Goal: Transaction & Acquisition: Book appointment/travel/reservation

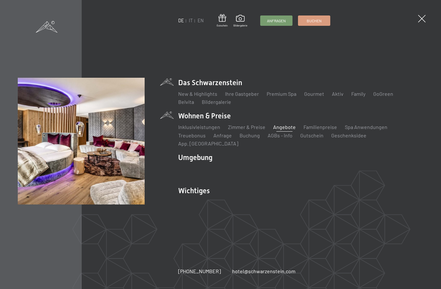
click at [285, 130] on link "Angebote" at bounding box center [284, 127] width 23 height 6
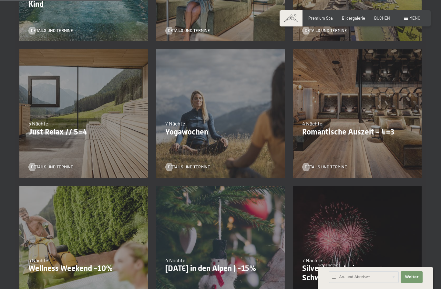
scroll to position [248, 0]
click at [335, 169] on span "Details und Termine" at bounding box center [332, 168] width 42 height 6
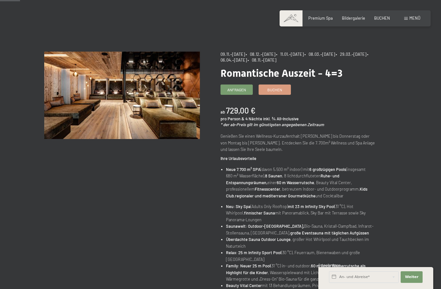
scroll to position [31, 0]
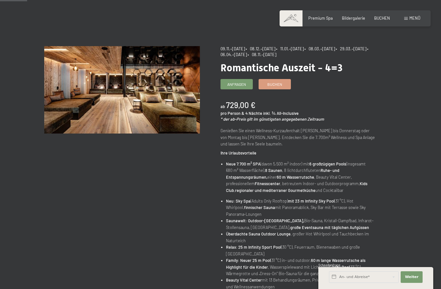
click at [335, 49] on span "• 08.03.–27.03.2026" at bounding box center [320, 48] width 31 height 5
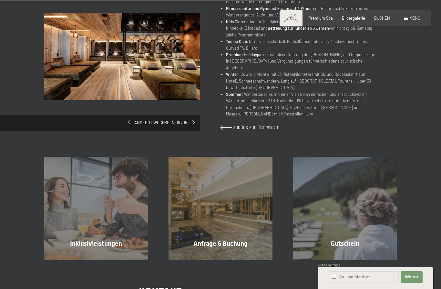
scroll to position [362, 0]
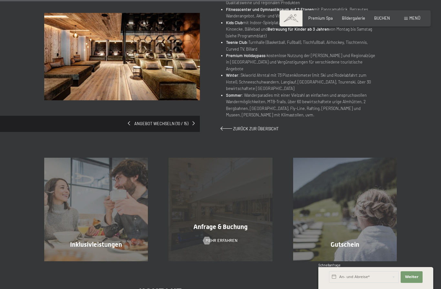
click at [230, 223] on span "Anfrage & Buchung" at bounding box center [220, 227] width 54 height 8
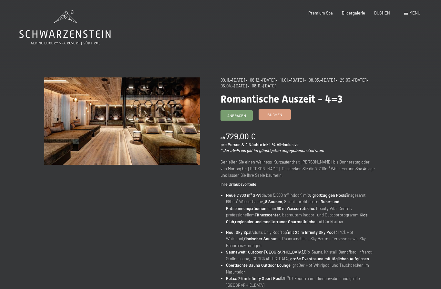
click at [275, 116] on span "Buchen" at bounding box center [274, 114] width 15 height 5
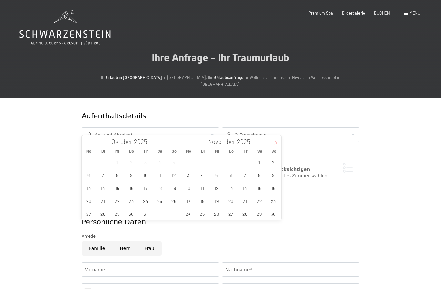
click at [271, 145] on span at bounding box center [275, 141] width 11 height 11
click at [272, 143] on span at bounding box center [275, 141] width 11 height 11
type input "2026"
click at [274, 143] on icon at bounding box center [276, 143] width 5 height 5
type input "2026"
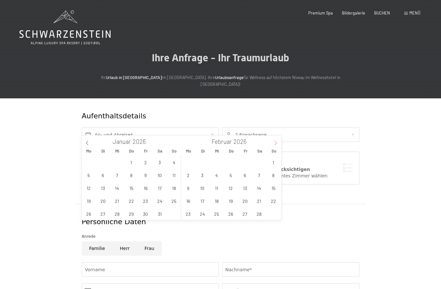
click at [274, 142] on icon at bounding box center [276, 143] width 5 height 5
click at [0, 190] on div "Aufenthaltsdetails An- und Abreise* 2 Erwachsene 2 Erwachsene Älter als 14 Jahr…" at bounding box center [220, 257] width 441 height 317
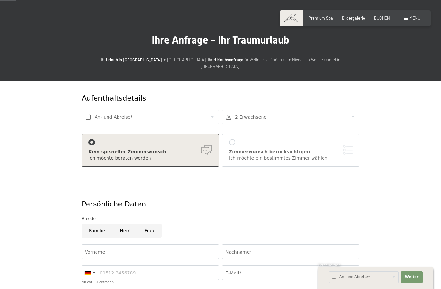
scroll to position [21, 0]
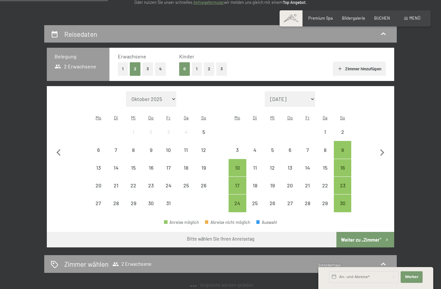
select select "[DATE]"
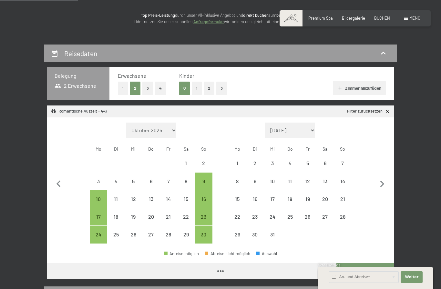
select select "[DATE]"
select select "2025-12-01"
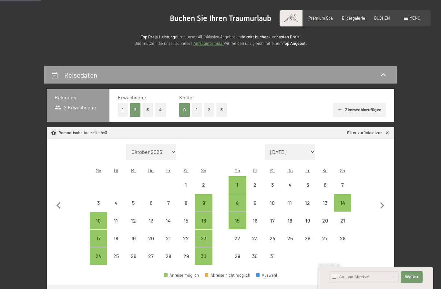
scroll to position [55, 0]
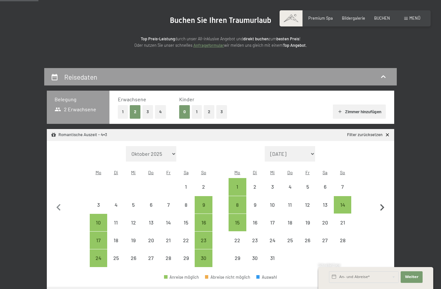
click at [389, 206] on icon "button" at bounding box center [383, 208] width 14 height 14
select select "2025-12-01"
select select "2026-01-01"
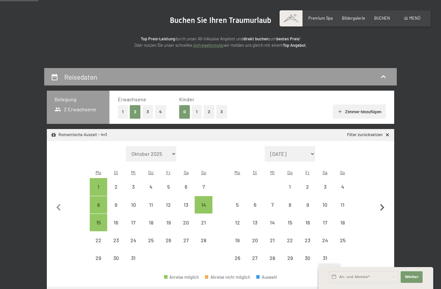
select select "2025-12-01"
select select "2026-01-01"
click at [382, 210] on icon "button" at bounding box center [383, 208] width 14 height 14
select select "2026-01-01"
select select "2026-02-01"
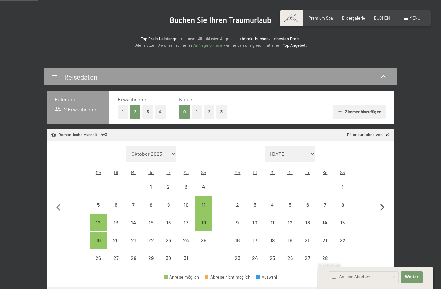
select select "2026-01-01"
select select "2026-02-01"
click at [385, 208] on icon "button" at bounding box center [383, 208] width 14 height 14
select select "2026-02-01"
select select "2026-03-01"
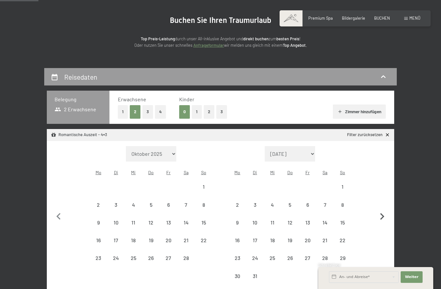
select select "2026-02-01"
select select "2026-03-01"
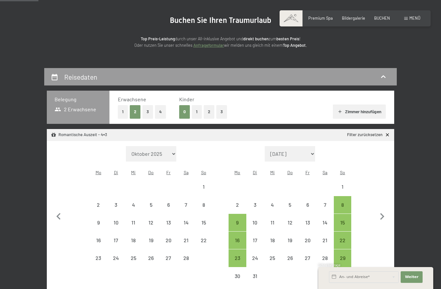
click at [343, 221] on div "15" at bounding box center [343, 228] width 16 height 16
select select "[DATE]"
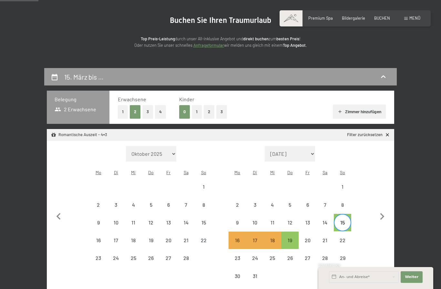
scroll to position [56, 0]
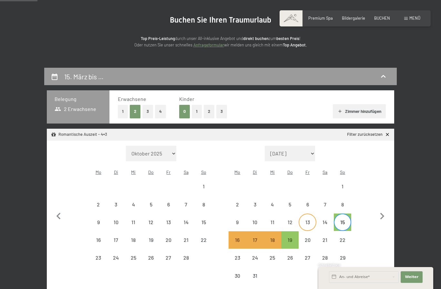
click at [308, 215] on div "13" at bounding box center [307, 222] width 16 height 16
select select "2026-02-01"
select select "2026-03-01"
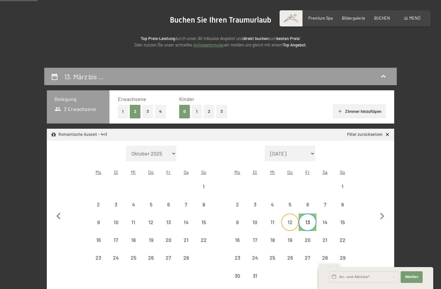
click at [290, 222] on div "12" at bounding box center [290, 228] width 16 height 16
select select "2026-02-01"
select select "2026-03-01"
click at [273, 241] on div "18" at bounding box center [273, 246] width 16 height 16
select select "2026-02-01"
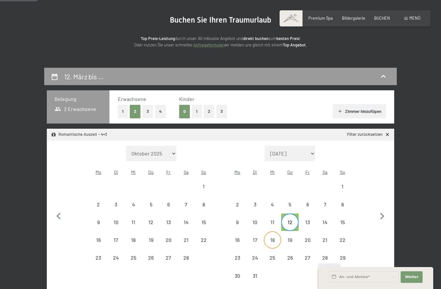
select select "2026-03-01"
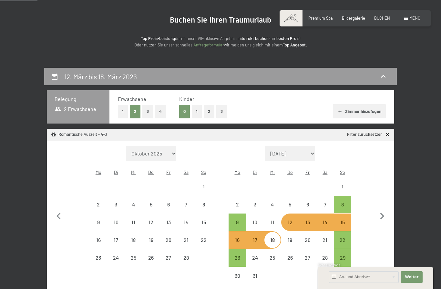
select select "2025-11-01"
select select "2025-12-01"
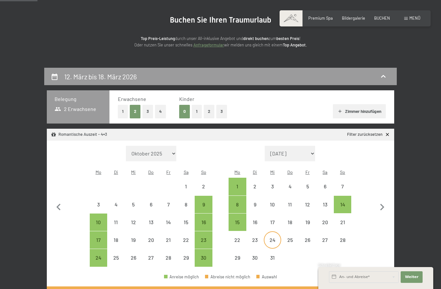
click at [275, 238] on div "24" at bounding box center [273, 246] width 16 height 16
select select "2025-11-01"
select select "2025-12-01"
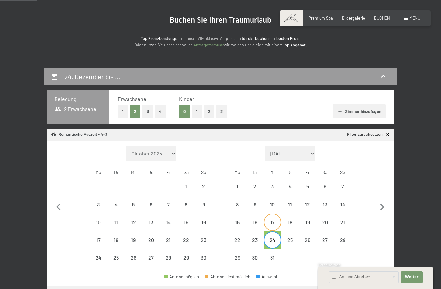
click at [276, 221] on div "17" at bounding box center [273, 228] width 16 height 16
select select "2025-11-01"
select select "2025-12-01"
click at [346, 222] on div "21" at bounding box center [343, 228] width 16 height 16
select select "2025-11-01"
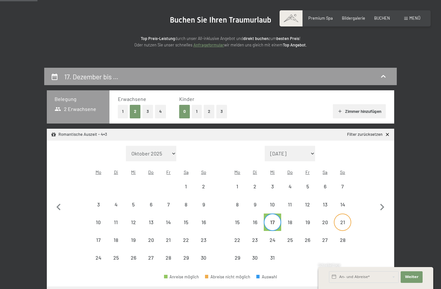
select select "2025-12-01"
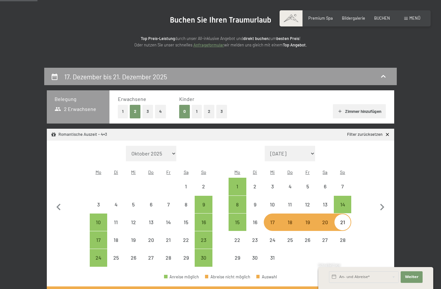
select select "2025-11-01"
select select "2025-12-01"
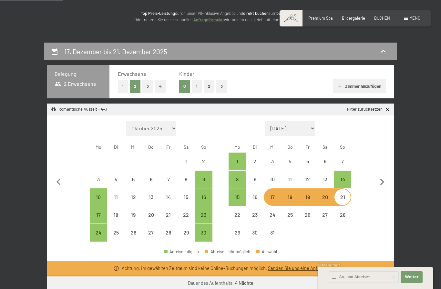
scroll to position [80, 0]
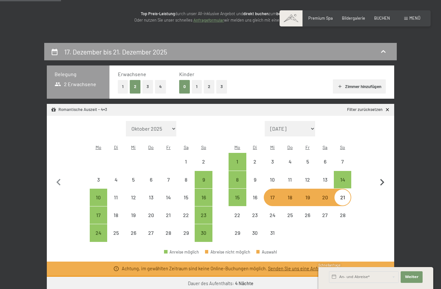
click at [384, 181] on icon "button" at bounding box center [382, 182] width 4 height 7
select select "2025-12-01"
select select "2026-01-01"
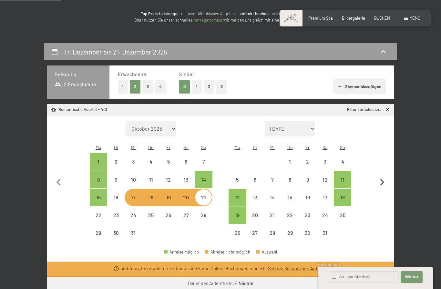
click at [384, 181] on icon "button" at bounding box center [382, 182] width 4 height 7
select select "2026-01-01"
select select "2026-02-01"
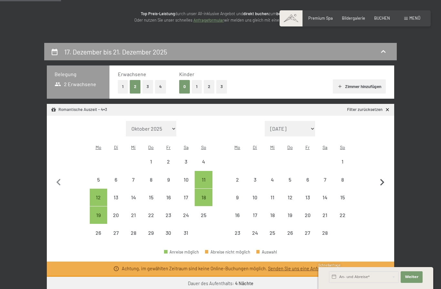
click at [387, 183] on icon "button" at bounding box center [383, 183] width 14 height 14
select select "2026-02-01"
select select "2026-03-01"
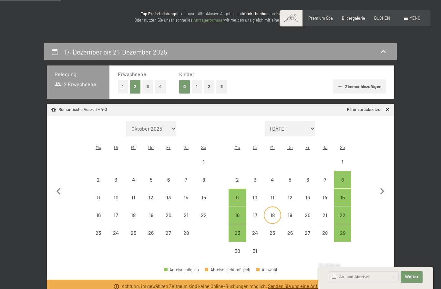
click at [274, 215] on div "18" at bounding box center [273, 221] width 16 height 16
select select "2026-02-01"
select select "2026-03-01"
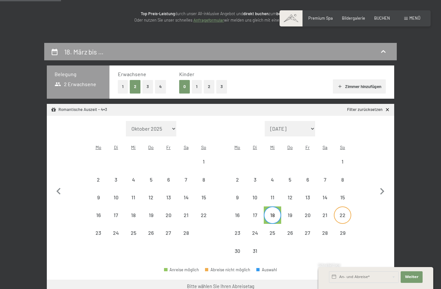
click at [348, 214] on div "22" at bounding box center [343, 221] width 16 height 16
select select "2026-02-01"
select select "2026-03-01"
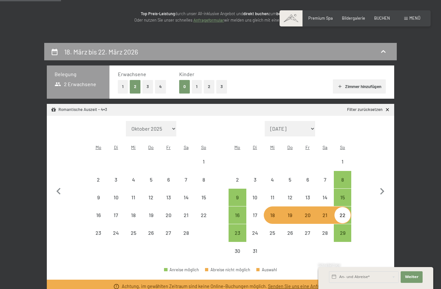
select select "2025-11-01"
select select "2025-12-01"
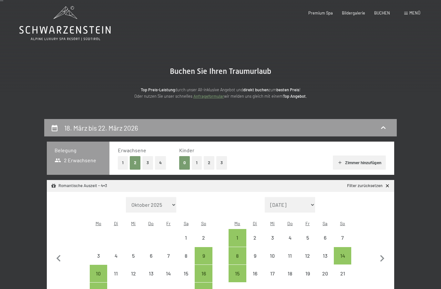
scroll to position [0, 0]
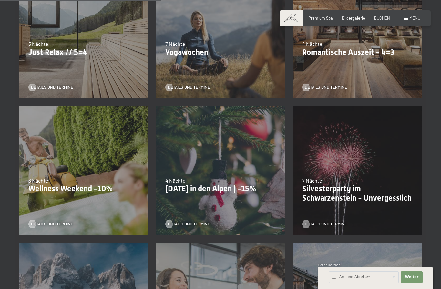
scroll to position [328, 0]
click at [54, 224] on span "Details und Termine" at bounding box center [58, 225] width 42 height 6
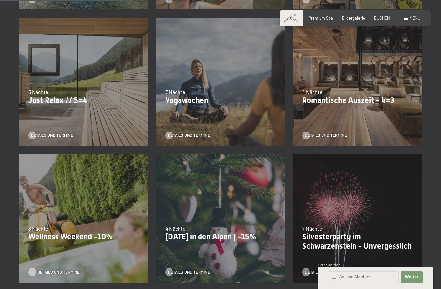
scroll to position [279, 0]
click at [43, 236] on p "Wellness Weekend -10%" at bounding box center [83, 237] width 110 height 9
click at [41, 266] on div "Details und Termine" at bounding box center [81, 269] width 107 height 14
click at [40, 275] on span "Details und Termine" at bounding box center [58, 273] width 42 height 6
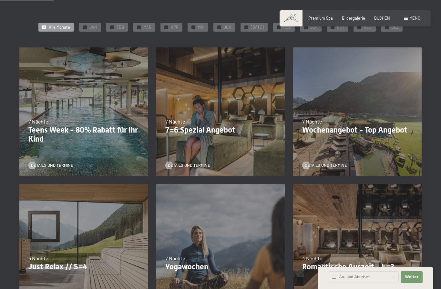
scroll to position [114, 0]
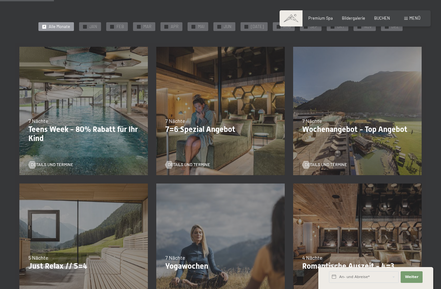
click at [52, 159] on div "Details und Termine" at bounding box center [81, 161] width 107 height 14
click at [31, 162] on div at bounding box center [32, 165] width 5 height 8
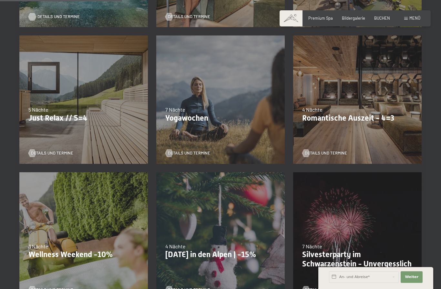
scroll to position [260, 0]
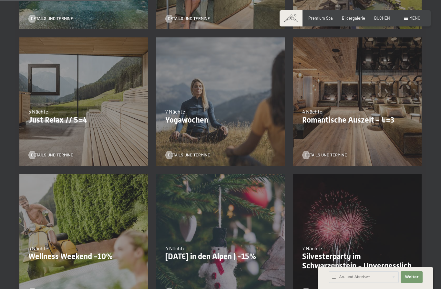
click at [341, 147] on div "Details und Termine" at bounding box center [355, 152] width 107 height 14
click at [341, 155] on span "Details und Termine" at bounding box center [332, 155] width 42 height 6
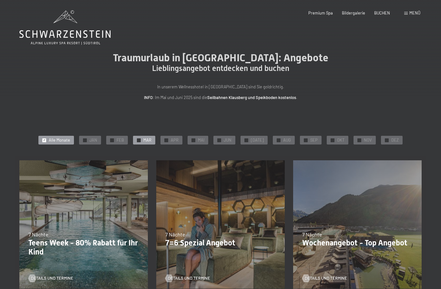
click at [150, 138] on span "MAR" at bounding box center [147, 141] width 8 height 6
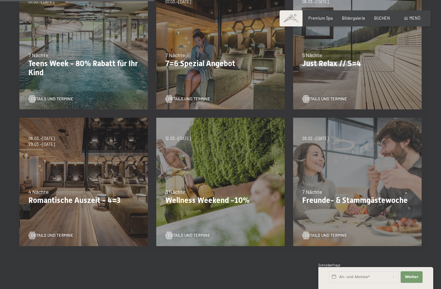
scroll to position [183, 0]
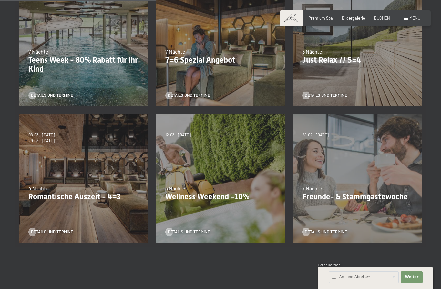
click at [185, 193] on p "Wellness Weekend -10%" at bounding box center [220, 197] width 110 height 9
click at [174, 226] on div "Details und Termine" at bounding box center [218, 229] width 107 height 14
click at [184, 234] on span "Details und Termine" at bounding box center [195, 232] width 42 height 6
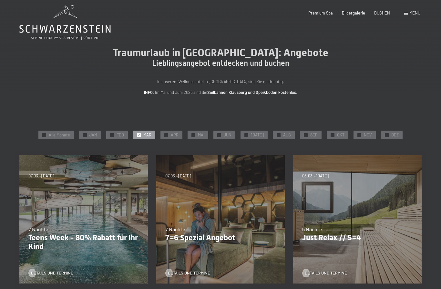
scroll to position [5, 0]
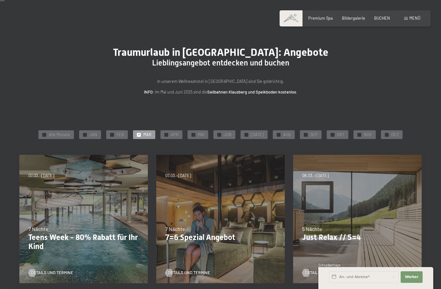
click at [375, 215] on div "26.10.–31.10.2025 21.12.–26.12.2025 04.01.–23.01.2026 08.03.–27.03.2026 08.11.–…" at bounding box center [357, 219] width 137 height 137
click at [382, 224] on div "26.10.–31.10.2025 21.12.–26.12.2025 04.01.–23.01.2026 08.03.–27.03.2026 08.11.–…" at bounding box center [357, 219] width 137 height 137
click at [336, 274] on span "Details und Termine" at bounding box center [332, 273] width 42 height 6
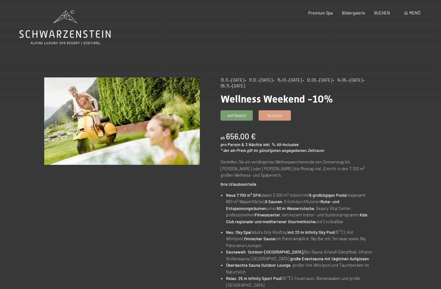
click at [349, 83] on div "13.11.–[DATE] • 11.12.–[DATE] • 15.01.–[DATE] • 12.03.–[DATE] • 14.05.–[DATE] •…" at bounding box center [299, 84] width 156 height 12
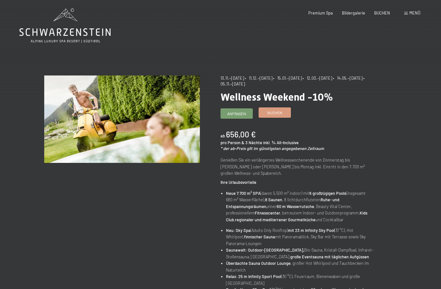
click at [280, 116] on link "Buchen" at bounding box center [275, 113] width 32 height 10
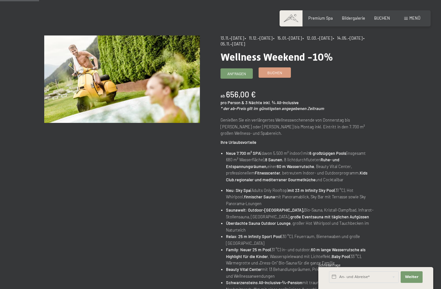
scroll to position [45, 0]
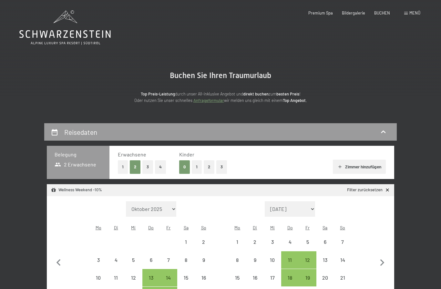
select select "[DATE]"
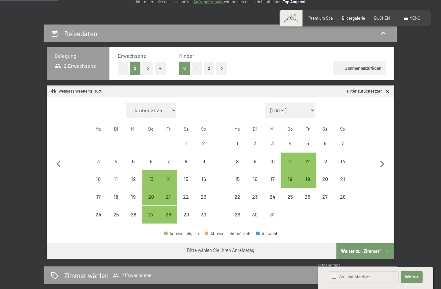
scroll to position [101, 0]
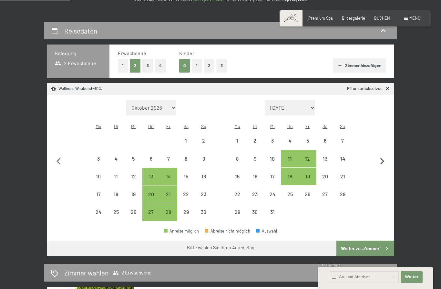
click at [386, 163] on icon "button" at bounding box center [383, 162] width 14 height 14
select select "[DATE]"
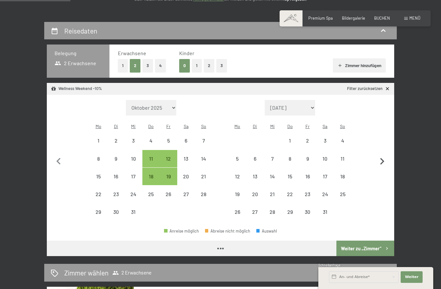
select select "[DATE]"
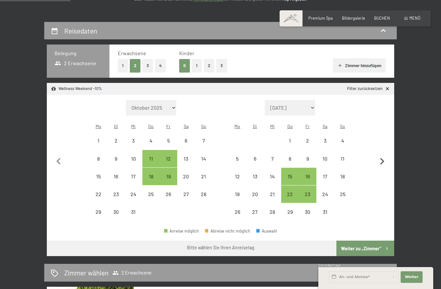
click at [384, 160] on icon "button" at bounding box center [382, 161] width 4 height 7
select select "[DATE]"
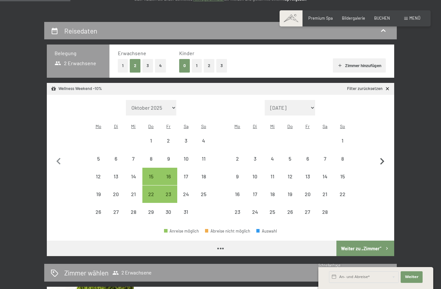
select select "[DATE]"
select select "2026-02-01"
click at [388, 160] on icon "button" at bounding box center [383, 162] width 14 height 14
select select "2026-02-01"
select select "2026-03-01"
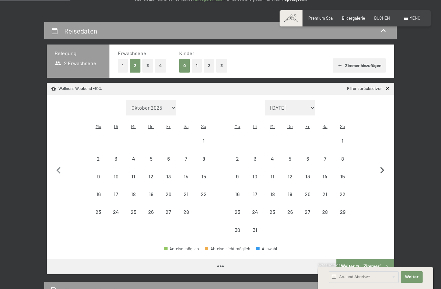
select select "2026-02-01"
select select "2026-03-01"
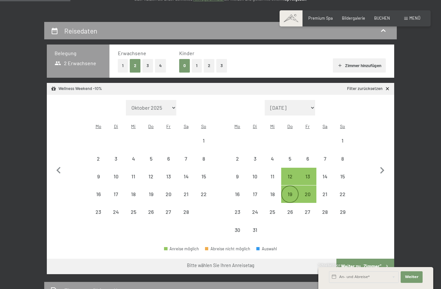
click at [292, 192] on div "19" at bounding box center [290, 200] width 16 height 16
select select "2026-02-01"
select select "2026-03-01"
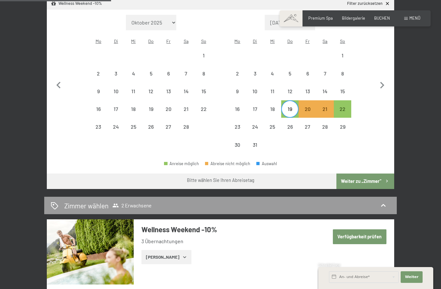
scroll to position [198, 0]
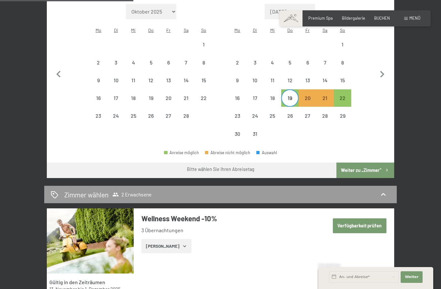
click at [370, 174] on button "Weiter zu „Zimmer“" at bounding box center [366, 171] width 58 height 16
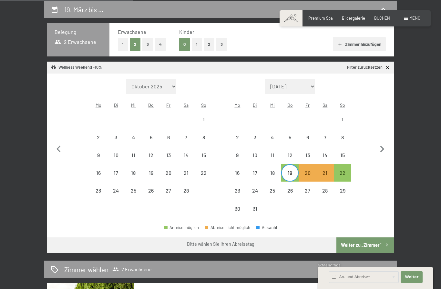
select select "2026-02-01"
select select "2026-03-01"
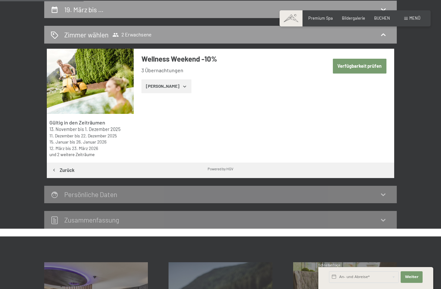
click at [168, 83] on button "Zeige Zimmer" at bounding box center [166, 86] width 50 height 14
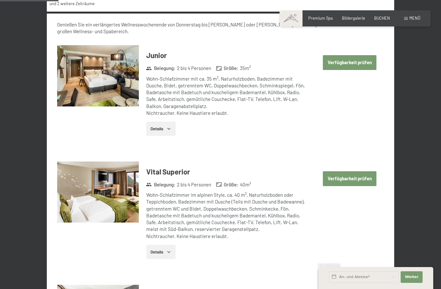
scroll to position [274, 0]
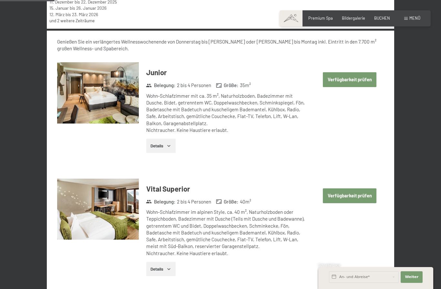
click at [356, 75] on button "Verfügbarkeit prüfen" at bounding box center [350, 79] width 54 height 15
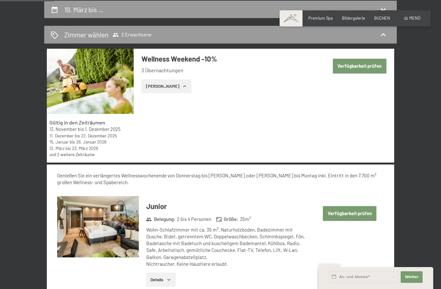
select select "2026-02-01"
select select "2026-03-01"
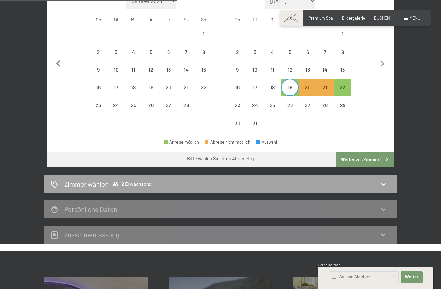
click at [385, 183] on icon at bounding box center [384, 184] width 8 height 8
select select "2026-02-01"
select select "2026-03-01"
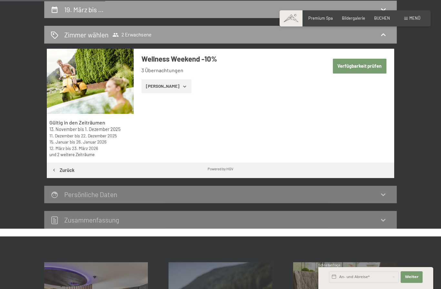
click at [369, 62] on button "Verfügbarkeit prüfen" at bounding box center [360, 66] width 54 height 15
select select "2026-02-01"
select select "2026-03-01"
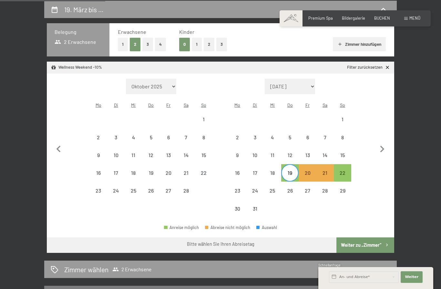
click at [356, 246] on button "Weiter zu „Zimmer“" at bounding box center [366, 246] width 58 height 16
select select "2026-02-01"
select select "2026-03-01"
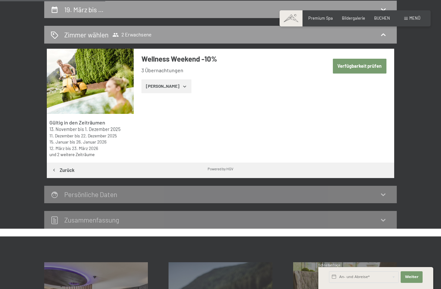
click at [372, 68] on button "Verfügbarkeit prüfen" at bounding box center [360, 66] width 54 height 15
select select "2026-02-01"
select select "2026-03-01"
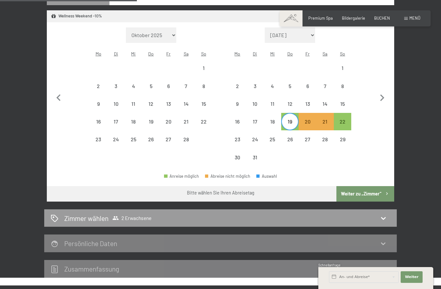
scroll to position [176, 0]
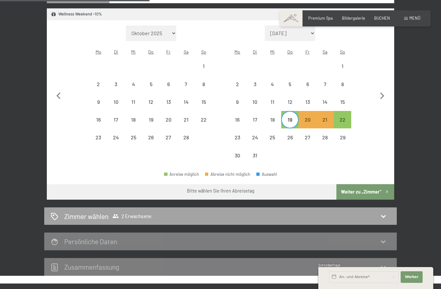
click at [383, 217] on icon at bounding box center [384, 217] width 8 height 8
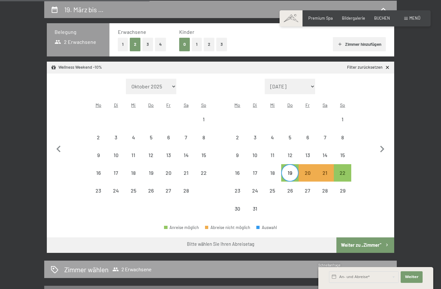
select select "2026-02-01"
select select "2026-03-01"
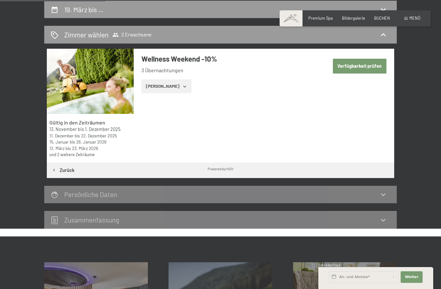
click at [182, 84] on icon "button" at bounding box center [184, 86] width 5 height 5
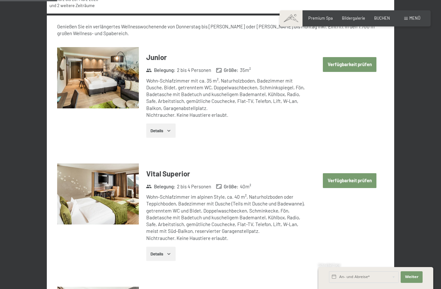
scroll to position [271, 0]
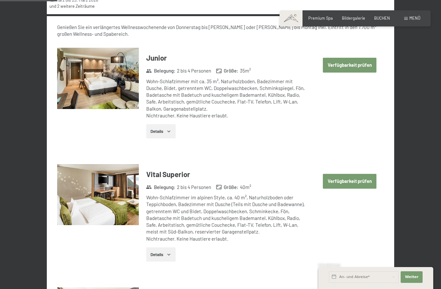
click at [360, 67] on button "Verfügbarkeit prüfen" at bounding box center [350, 65] width 54 height 15
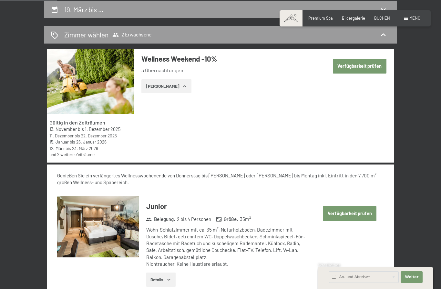
select select "2026-02-01"
select select "2026-03-01"
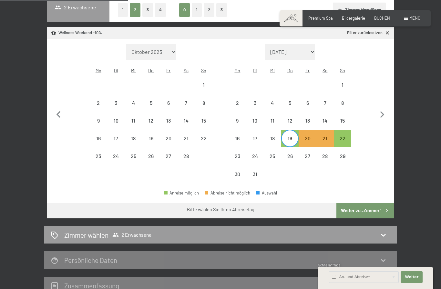
scroll to position [157, 0]
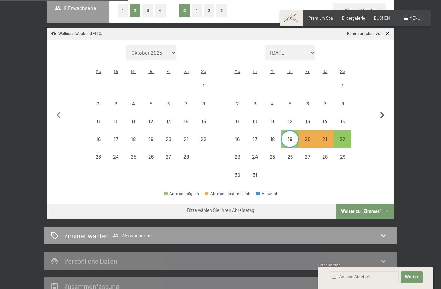
click at [386, 114] on icon "button" at bounding box center [383, 116] width 14 height 14
select select "2026-03-01"
select select "2026-04-01"
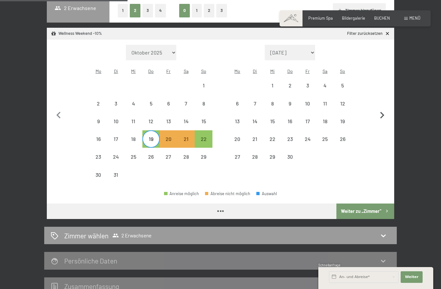
select select "2026-03-01"
select select "2026-04-01"
click at [152, 138] on div "19" at bounding box center [151, 145] width 16 height 16
select select "2026-03-01"
select select "2026-04-01"
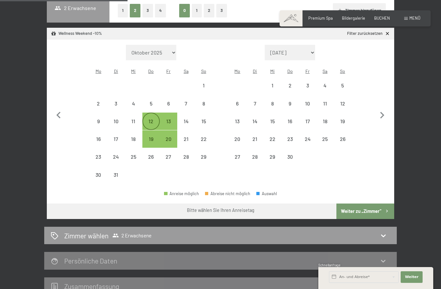
click at [152, 120] on div "12" at bounding box center [151, 127] width 16 height 16
select select "2026-03-01"
select select "2026-04-01"
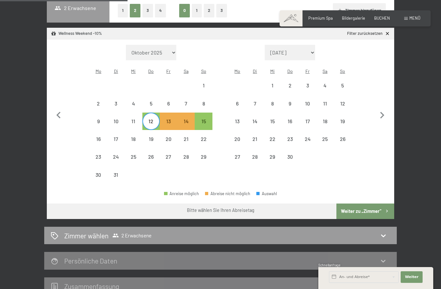
click at [374, 214] on button "Weiter zu „Zimmer“" at bounding box center [366, 212] width 58 height 16
select select "2026-03-01"
select select "2026-04-01"
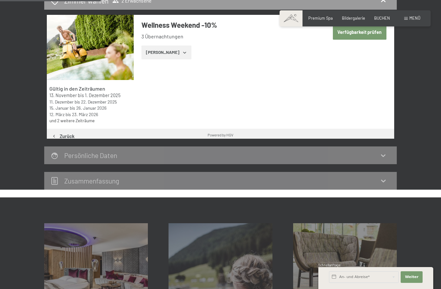
scroll to position [123, 0]
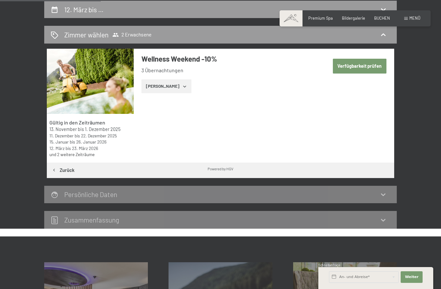
click at [183, 85] on button "Zeige Zimmer" at bounding box center [166, 86] width 50 height 14
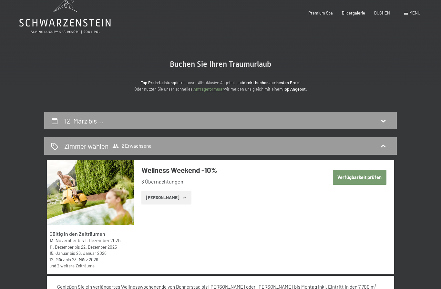
scroll to position [0, 0]
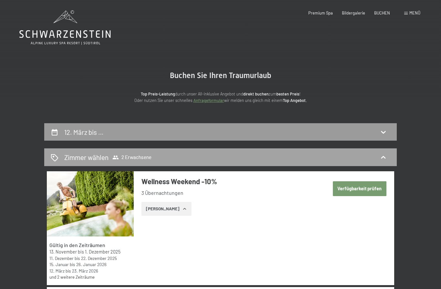
click at [382, 159] on icon at bounding box center [384, 158] width 8 height 8
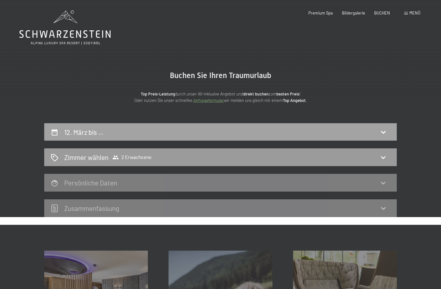
click at [381, 132] on icon at bounding box center [384, 132] width 8 height 8
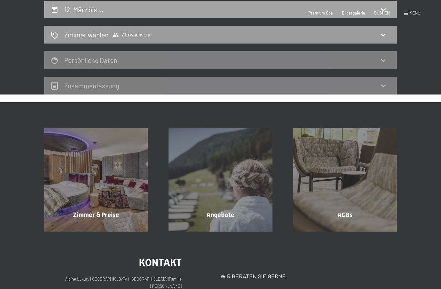
select select "2026-03-01"
select select "2026-04-01"
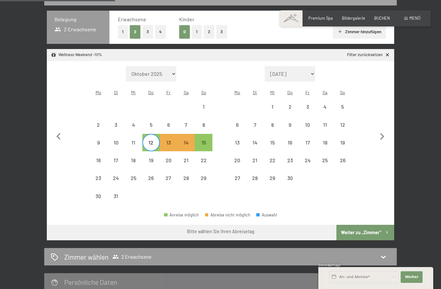
scroll to position [135, 0]
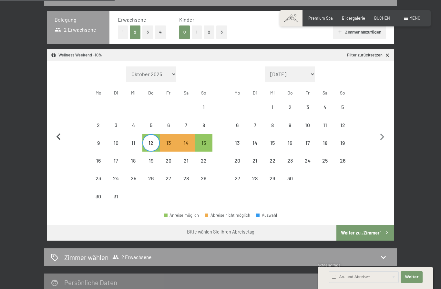
click at [61, 139] on icon "button" at bounding box center [59, 137] width 14 height 14
select select "2026-02-01"
select select "2026-03-01"
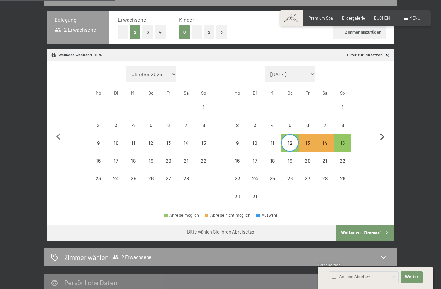
click at [385, 137] on icon "button" at bounding box center [383, 137] width 14 height 14
select select "2026-03-01"
select select "2026-04-01"
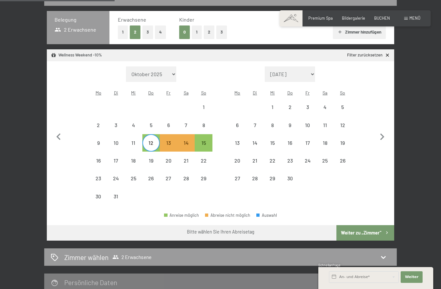
click at [184, 61] on div "Monat/Jahr Oktober 2025 November 2025 Dezember 2025 Januar 2026 Februar 2026 Mä…" at bounding box center [221, 136] width 348 height 150
click at [124, 31] on button "1" at bounding box center [123, 32] width 10 height 13
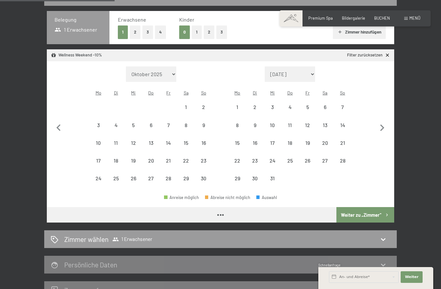
select select "2025-11-01"
select select "2025-12-01"
click at [137, 31] on button "2" at bounding box center [135, 32] width 11 height 13
select select "2025-11-01"
select select "2025-12-01"
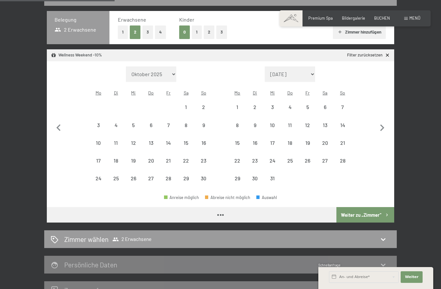
select select "2025-11-01"
select select "2025-12-01"
click at [384, 126] on icon "button" at bounding box center [383, 128] width 14 height 14
select select "2025-12-01"
select select "2026-01-01"
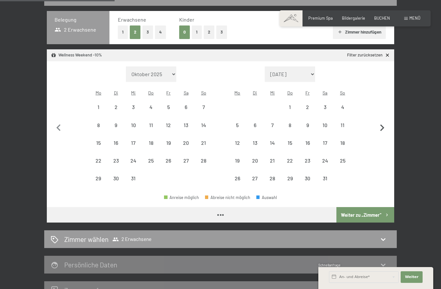
select select "2025-12-01"
select select "2026-01-01"
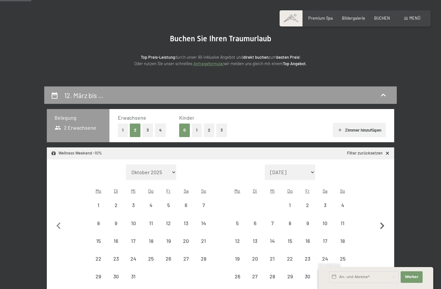
scroll to position [36, 0]
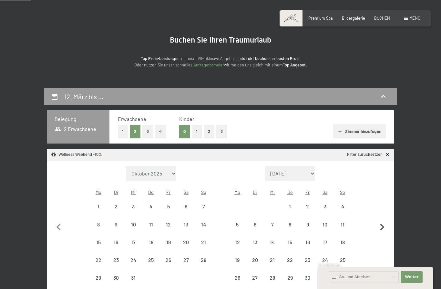
click at [383, 227] on icon "button" at bounding box center [382, 227] width 4 height 7
select select "2026-01-01"
select select "2026-02-01"
select select "2026-01-01"
select select "2026-02-01"
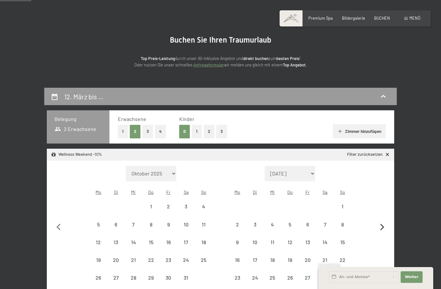
click at [388, 225] on icon "button" at bounding box center [383, 228] width 14 height 14
select select "2026-02-01"
select select "2026-03-01"
select select "2026-02-01"
select select "2026-03-01"
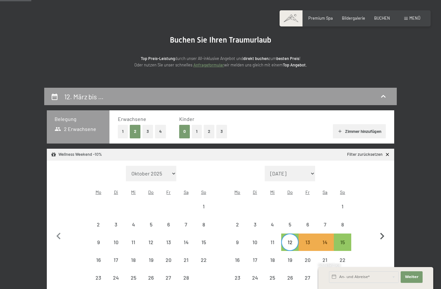
click at [385, 230] on icon "button" at bounding box center [383, 237] width 14 height 14
select select "[DATE]"
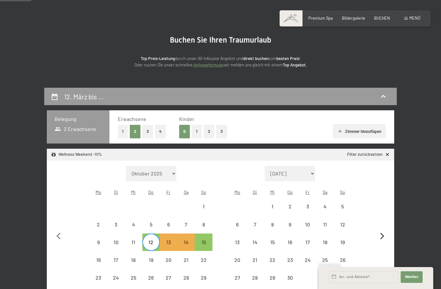
select select "[DATE]"
click at [152, 240] on div "12" at bounding box center [151, 248] width 16 height 16
select select "[DATE]"
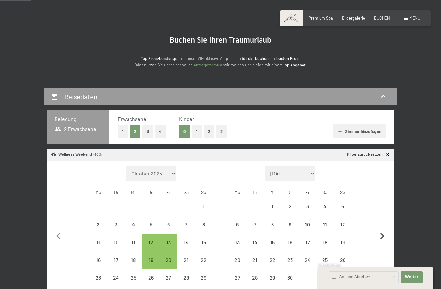
click at [386, 234] on icon "button" at bounding box center [383, 237] width 14 height 14
select select "2026-04-01"
select select "2026-05-01"
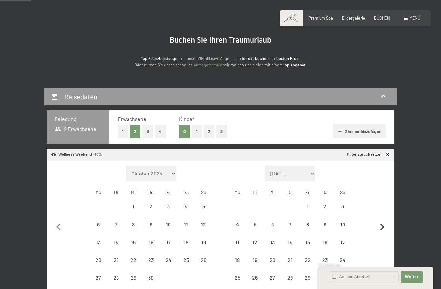
select select "2026-04-01"
select select "2026-05-01"
click at [56, 231] on icon "button" at bounding box center [59, 228] width 14 height 14
select select "2026-03-01"
select select "2026-04-01"
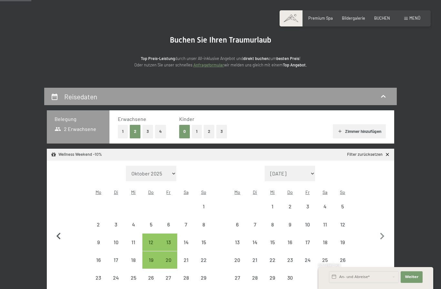
click at [54, 232] on icon "button" at bounding box center [59, 237] width 14 height 14
select select "2026-02-01"
select select "2026-03-01"
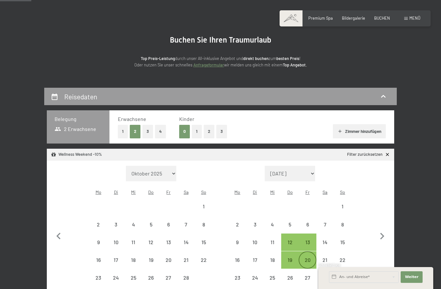
click at [310, 260] on div "20" at bounding box center [307, 266] width 16 height 16
select select "2026-02-01"
select select "2026-03-01"
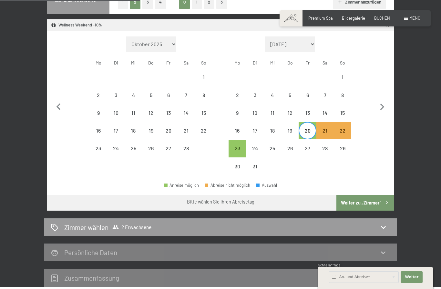
click at [369, 203] on button "Weiter zu „Zimmer“" at bounding box center [366, 203] width 58 height 16
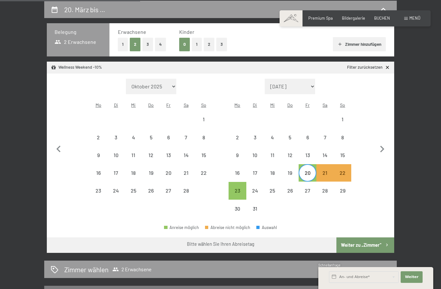
select select "2026-02-01"
select select "2026-03-01"
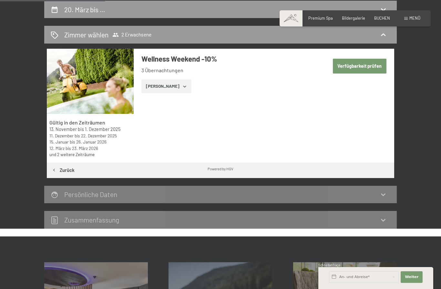
click at [182, 85] on icon "button" at bounding box center [184, 86] width 5 height 5
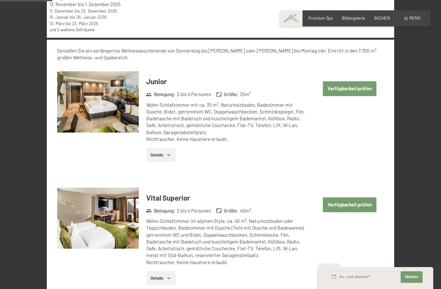
click at [363, 91] on button "Verfügbarkeit prüfen" at bounding box center [350, 88] width 54 height 15
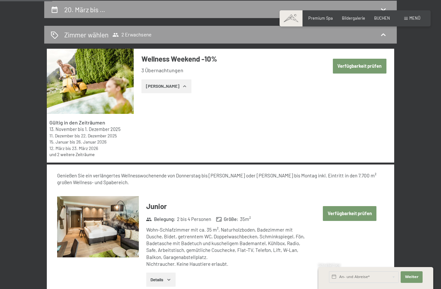
select select "2026-02-01"
select select "2026-03-01"
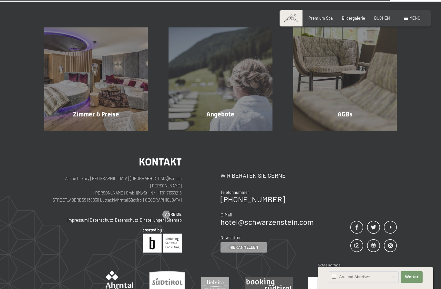
scroll to position [459, 0]
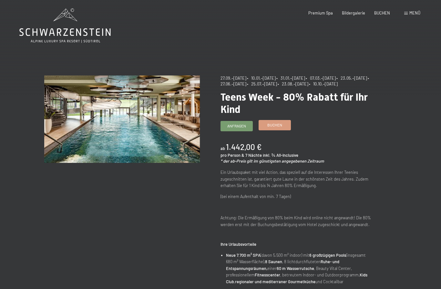
click at [268, 128] on span "Buchen" at bounding box center [274, 124] width 15 height 5
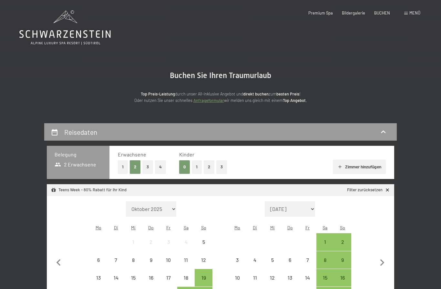
click at [194, 168] on button "1" at bounding box center [197, 167] width 10 height 13
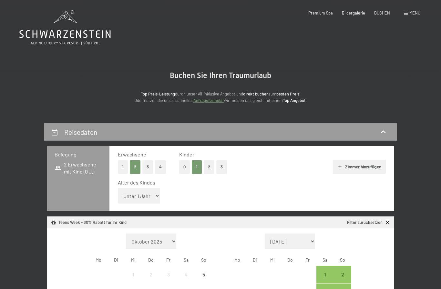
click at [150, 201] on select "Unter 1 Jahr 1 Jahr 2 Jahre 3 Jahre 4 Jahre 5 Jahre 6 Jahre 7 Jahre 8 Jahre 9 J…" at bounding box center [139, 196] width 42 height 16
select select "15"
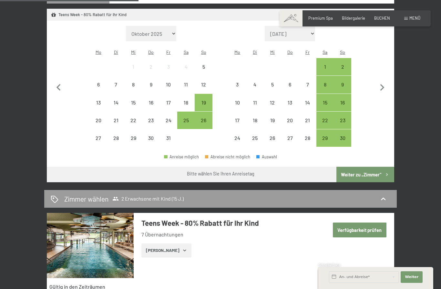
scroll to position [211, 0]
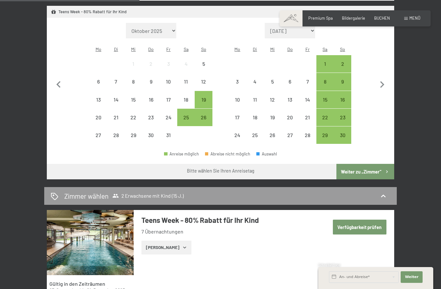
click at [371, 224] on button "Verfügbarkeit prüfen" at bounding box center [360, 227] width 54 height 15
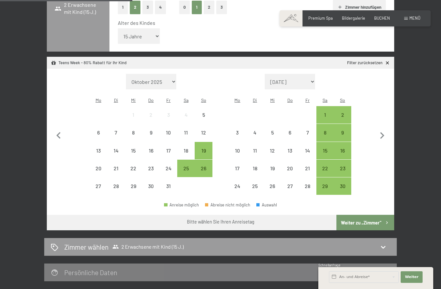
scroll to position [160, 0]
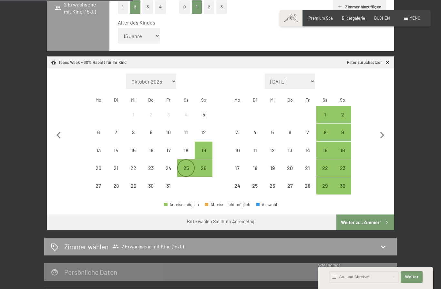
click at [184, 166] on div "25" at bounding box center [186, 174] width 16 height 16
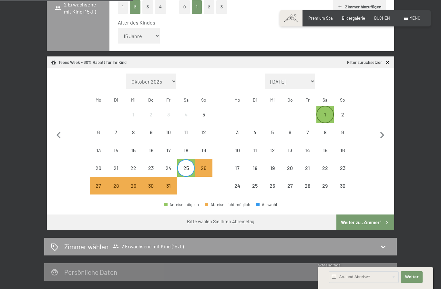
click at [328, 115] on div "1" at bounding box center [325, 120] width 16 height 16
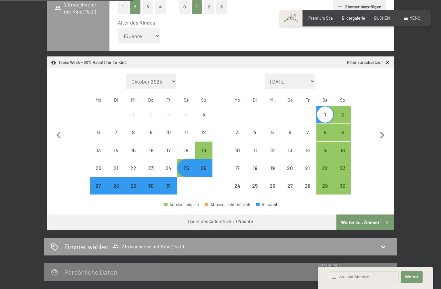
click at [378, 225] on button "Weiter zu „Zimmer“" at bounding box center [366, 223] width 58 height 16
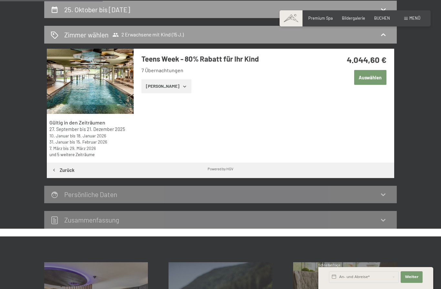
click at [374, 76] on button "Auswählen" at bounding box center [370, 77] width 32 height 15
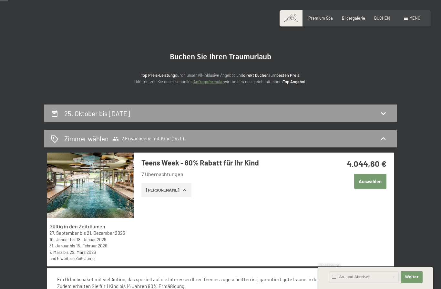
scroll to position [18, 0]
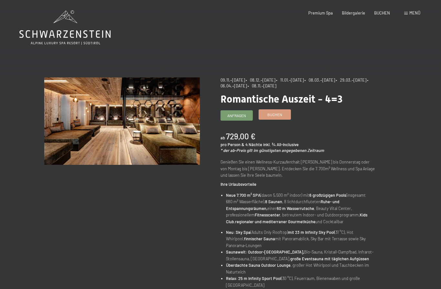
click at [275, 115] on span "Buchen" at bounding box center [274, 114] width 15 height 5
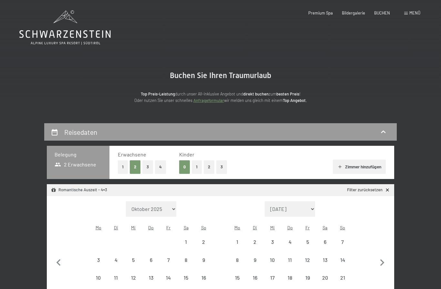
select select "[DATE]"
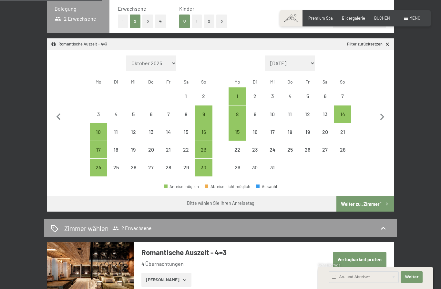
scroll to position [142, 0]
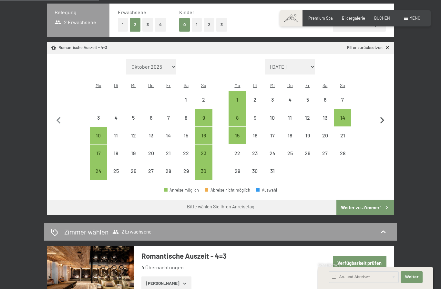
click at [386, 117] on icon "button" at bounding box center [383, 121] width 14 height 14
select select "2025-12-01"
select select "2026-01-01"
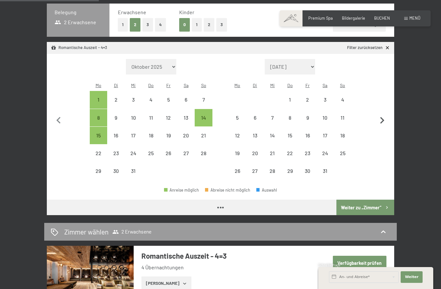
select select "2025-12-01"
select select "2026-01-01"
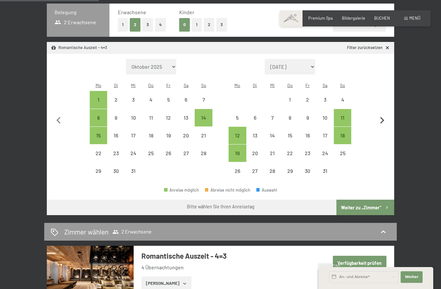
click at [384, 120] on icon "button" at bounding box center [383, 121] width 14 height 14
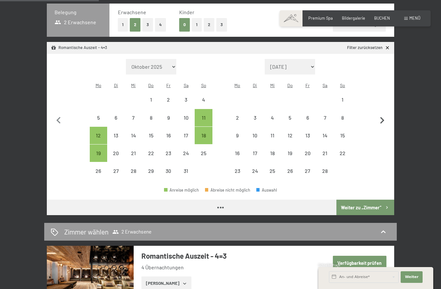
select select "2026-01-01"
select select "2026-02-01"
click at [384, 123] on icon "button" at bounding box center [383, 121] width 14 height 14
select select "2026-02-01"
select select "2026-03-01"
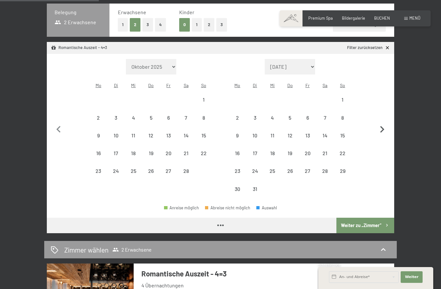
select select "2026-02-01"
select select "2026-03-01"
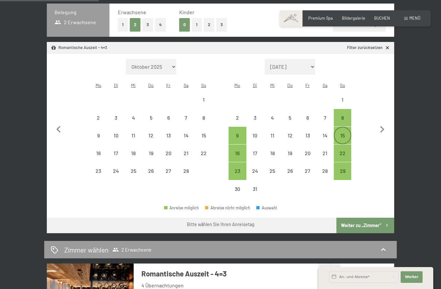
click at [343, 135] on div "15" at bounding box center [343, 141] width 16 height 16
select select "2026-02-01"
select select "2026-03-01"
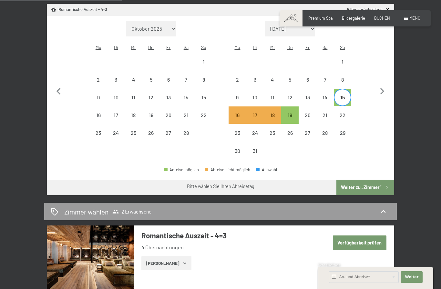
click at [371, 237] on button "Verfügbarkeit prüfen" at bounding box center [360, 243] width 54 height 15
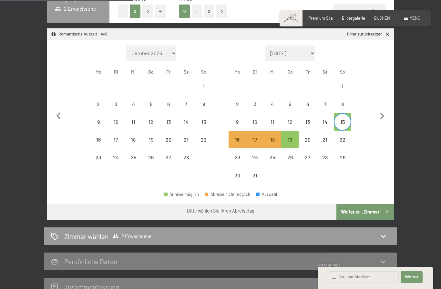
click at [375, 210] on button "Weiter zu „Zimmer“" at bounding box center [366, 212] width 58 height 16
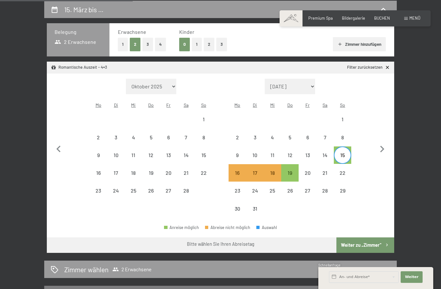
select select "2026-02-01"
select select "2026-03-01"
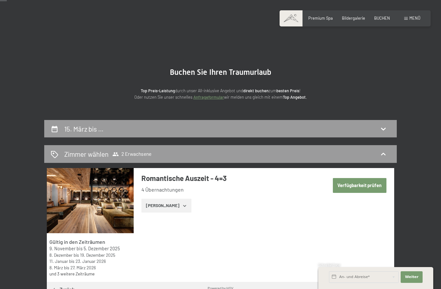
scroll to position [0, 0]
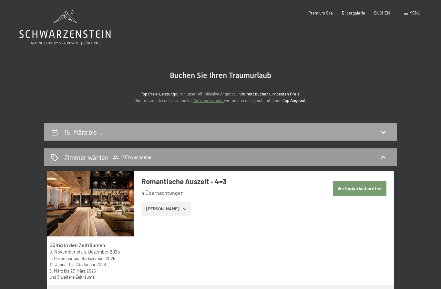
click at [385, 128] on div "15. März bis …" at bounding box center [221, 132] width 340 height 9
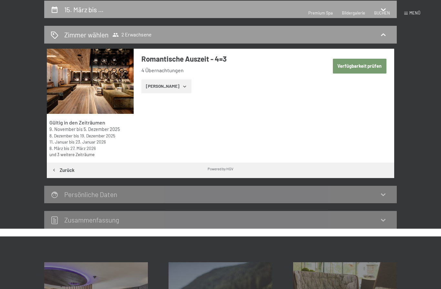
select select "2026-02-01"
select select "2026-03-01"
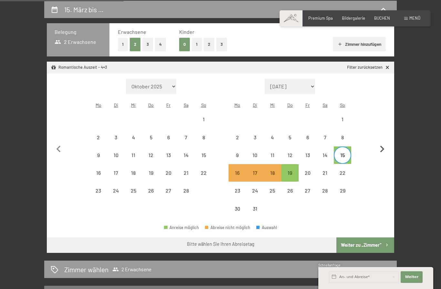
click at [385, 144] on icon "button" at bounding box center [383, 150] width 14 height 14
select select "[DATE]"
select select "2026-04-01"
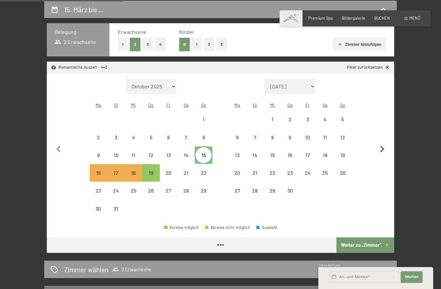
select select "[DATE]"
select select "2026-04-01"
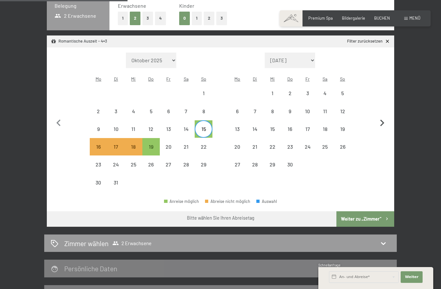
scroll to position [160, 0]
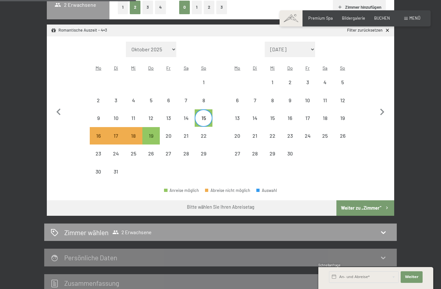
click at [370, 210] on button "Weiter zu „Zimmer“" at bounding box center [366, 209] width 58 height 16
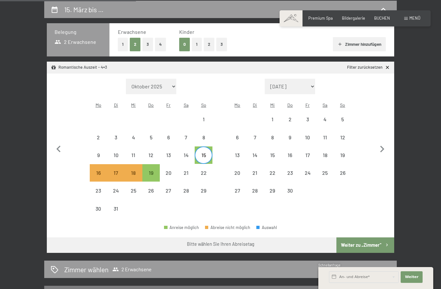
select select "[DATE]"
select select "2026-04-01"
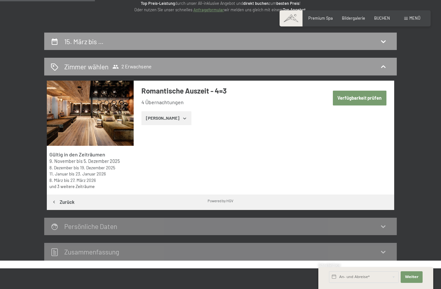
scroll to position [88, 0]
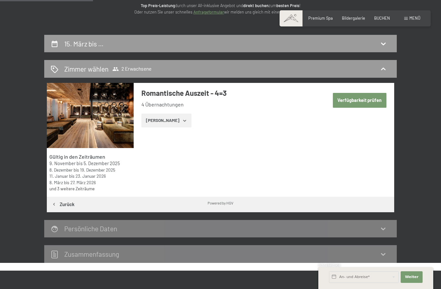
click at [170, 119] on button "[PERSON_NAME]" at bounding box center [166, 121] width 50 height 14
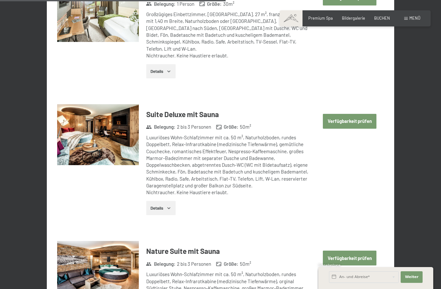
scroll to position [1077, 0]
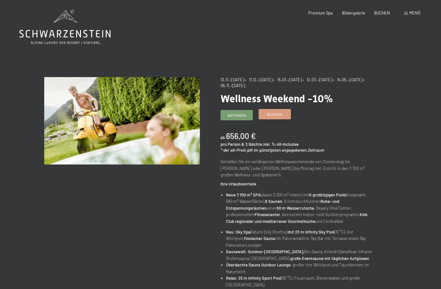
click at [277, 116] on span "Buchen" at bounding box center [274, 114] width 15 height 5
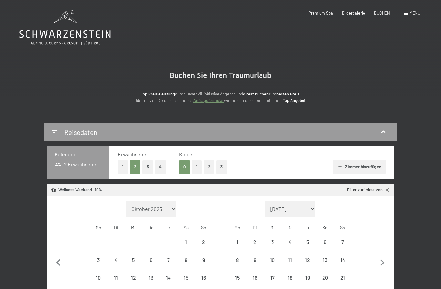
select select "[DATE]"
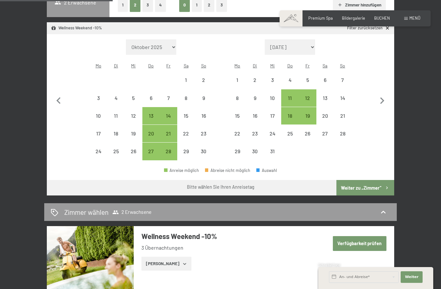
click at [369, 241] on button "Verfügbarkeit prüfen" at bounding box center [360, 243] width 54 height 15
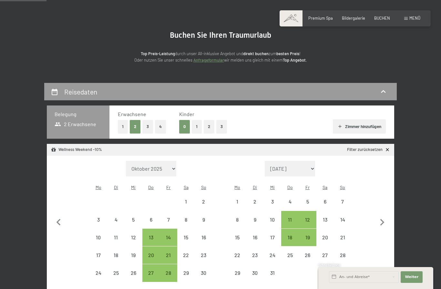
scroll to position [11, 0]
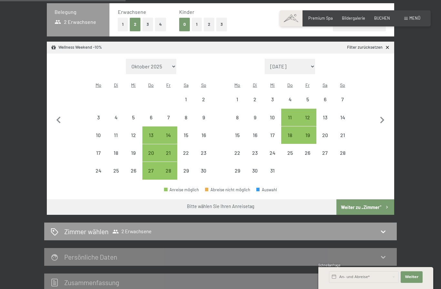
click at [367, 204] on button "Weiter zu „Zimmer“" at bounding box center [366, 208] width 58 height 16
select select "2025-11-01"
select select "2025-12-01"
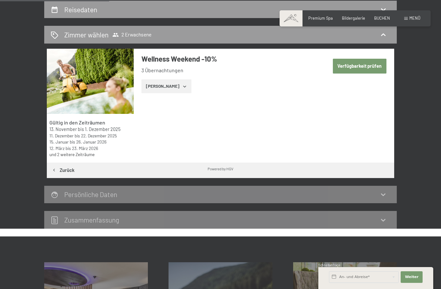
click at [368, 66] on button "Verfügbarkeit prüfen" at bounding box center [360, 66] width 54 height 15
select select "2025-11-01"
select select "2025-12-01"
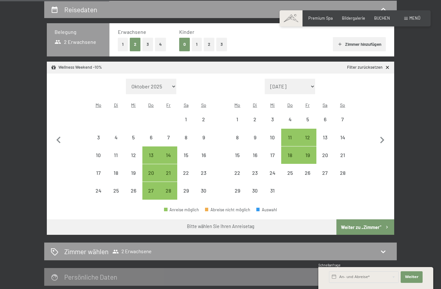
click at [370, 227] on button "Weiter zu „Zimmer“" at bounding box center [366, 228] width 58 height 16
select select "2025-11-01"
select select "2025-12-01"
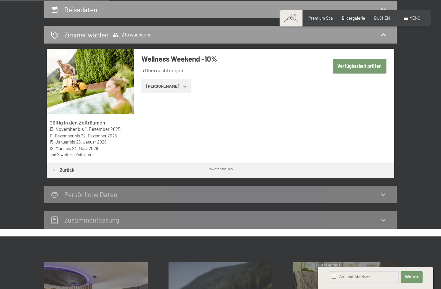
click at [182, 86] on icon "button" at bounding box center [184, 86] width 5 height 5
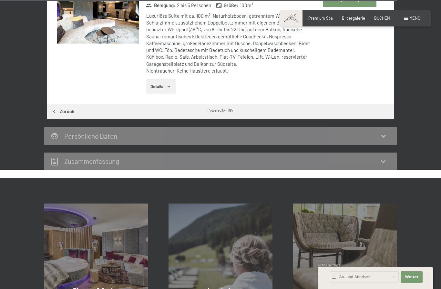
scroll to position [1865, 0]
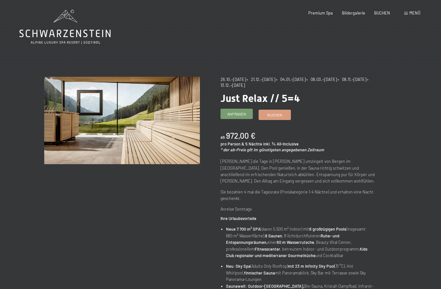
click at [234, 117] on link "Anfragen" at bounding box center [237, 114] width 32 height 10
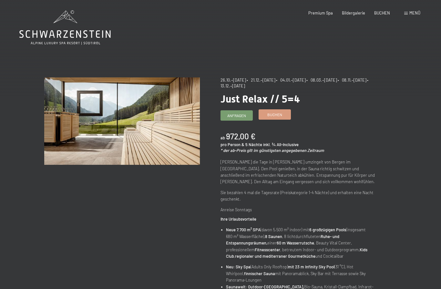
click at [281, 115] on span "Buchen" at bounding box center [274, 114] width 15 height 5
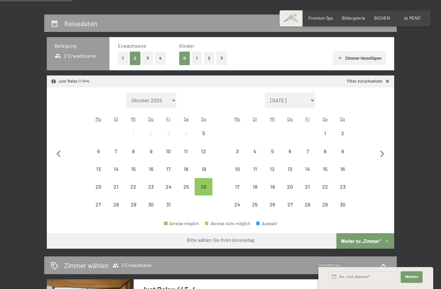
scroll to position [103, 0]
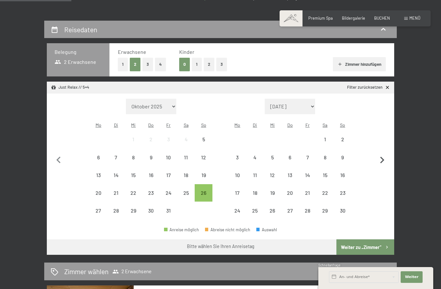
click at [381, 157] on icon "button" at bounding box center [382, 160] width 4 height 7
select select "[DATE]"
click at [386, 160] on icon "button" at bounding box center [383, 161] width 14 height 14
select select "[DATE]"
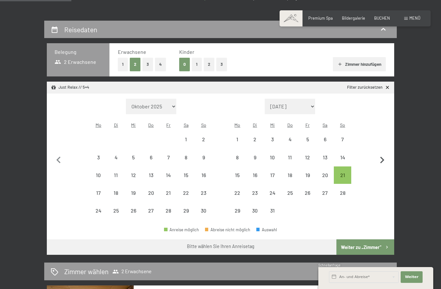
select select "[DATE]"
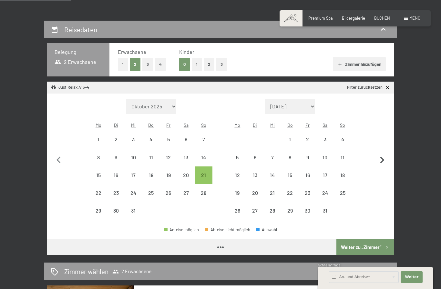
select select "[DATE]"
click at [386, 159] on icon "button" at bounding box center [383, 161] width 14 height 14
select select "[DATE]"
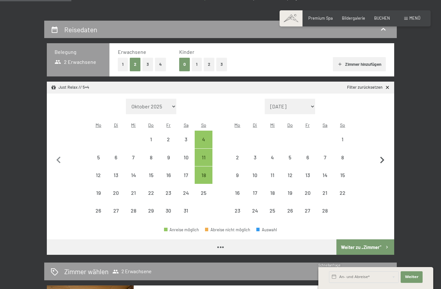
select select "[DATE]"
click at [383, 158] on icon "button" at bounding box center [382, 160] width 4 height 7
select select "[DATE]"
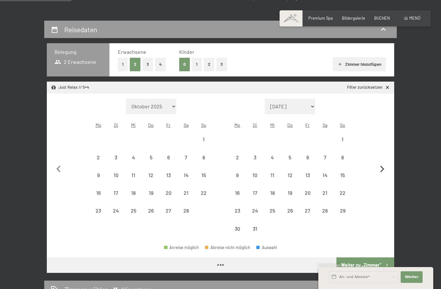
select select "[DATE]"
click at [342, 174] on div "15" at bounding box center [343, 181] width 16 height 16
select select "[DATE]"
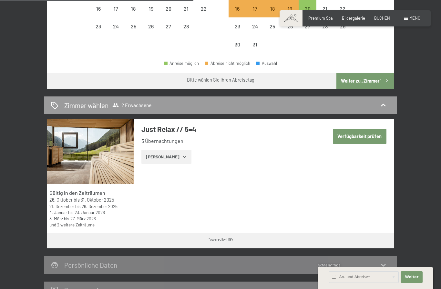
scroll to position [286, 0]
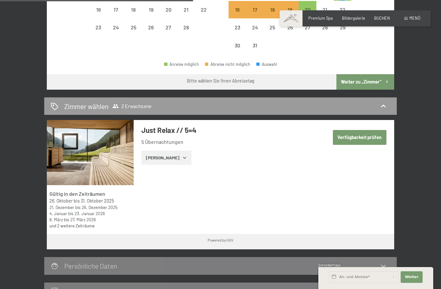
click at [369, 139] on button "Verfügbarkeit prüfen" at bounding box center [360, 137] width 54 height 15
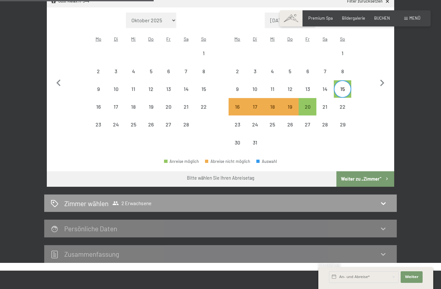
click at [376, 179] on button "Weiter zu „Zimmer“" at bounding box center [366, 180] width 58 height 16
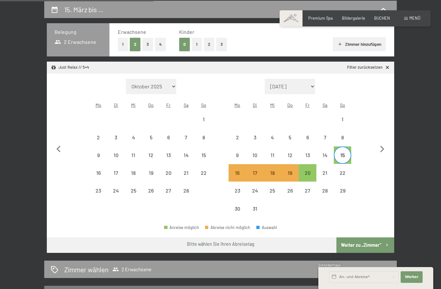
select select "[DATE]"
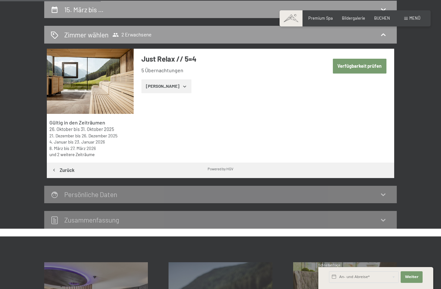
click at [172, 90] on button "[PERSON_NAME]" at bounding box center [166, 86] width 50 height 14
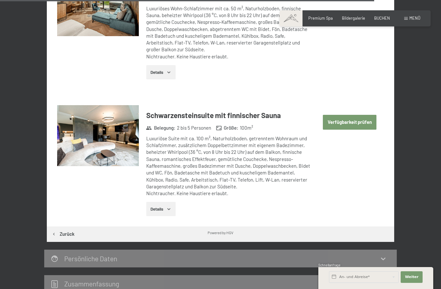
scroll to position [1770, 0]
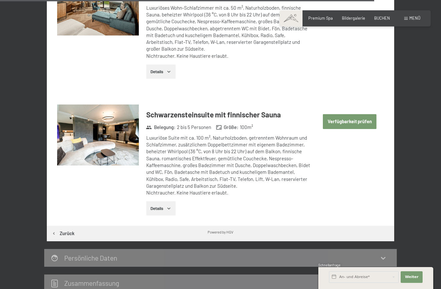
click at [355, 114] on button "Verfügbarkeit prüfen" at bounding box center [350, 121] width 54 height 15
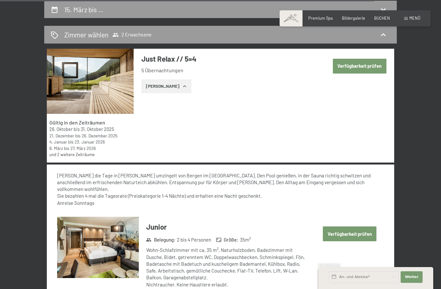
select select "[DATE]"
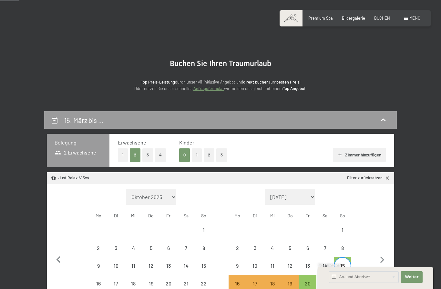
scroll to position [0, 0]
